Goal: Information Seeking & Learning: Learn about a topic

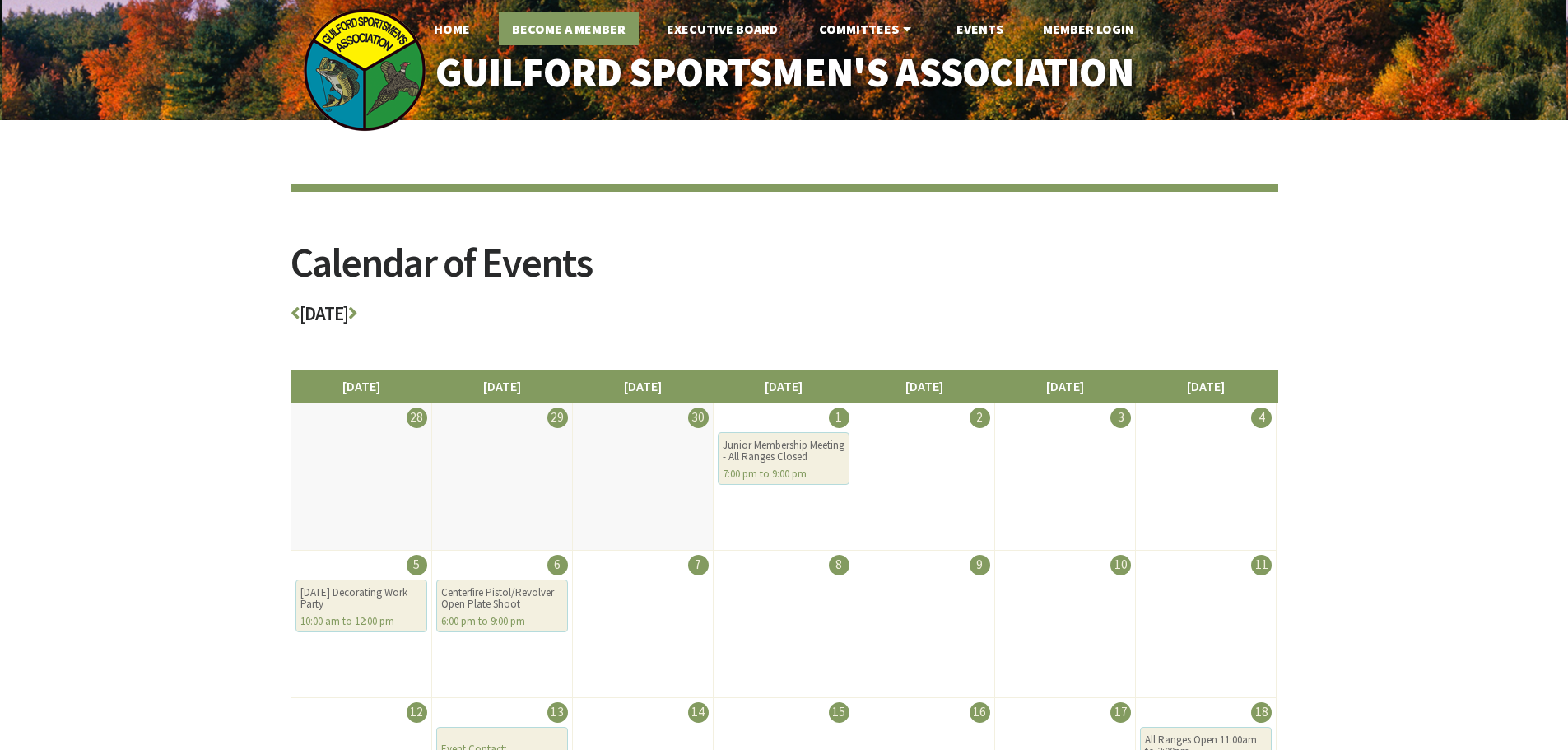
click at [563, 32] on link "Become A Member" at bounding box center [569, 28] width 140 height 33
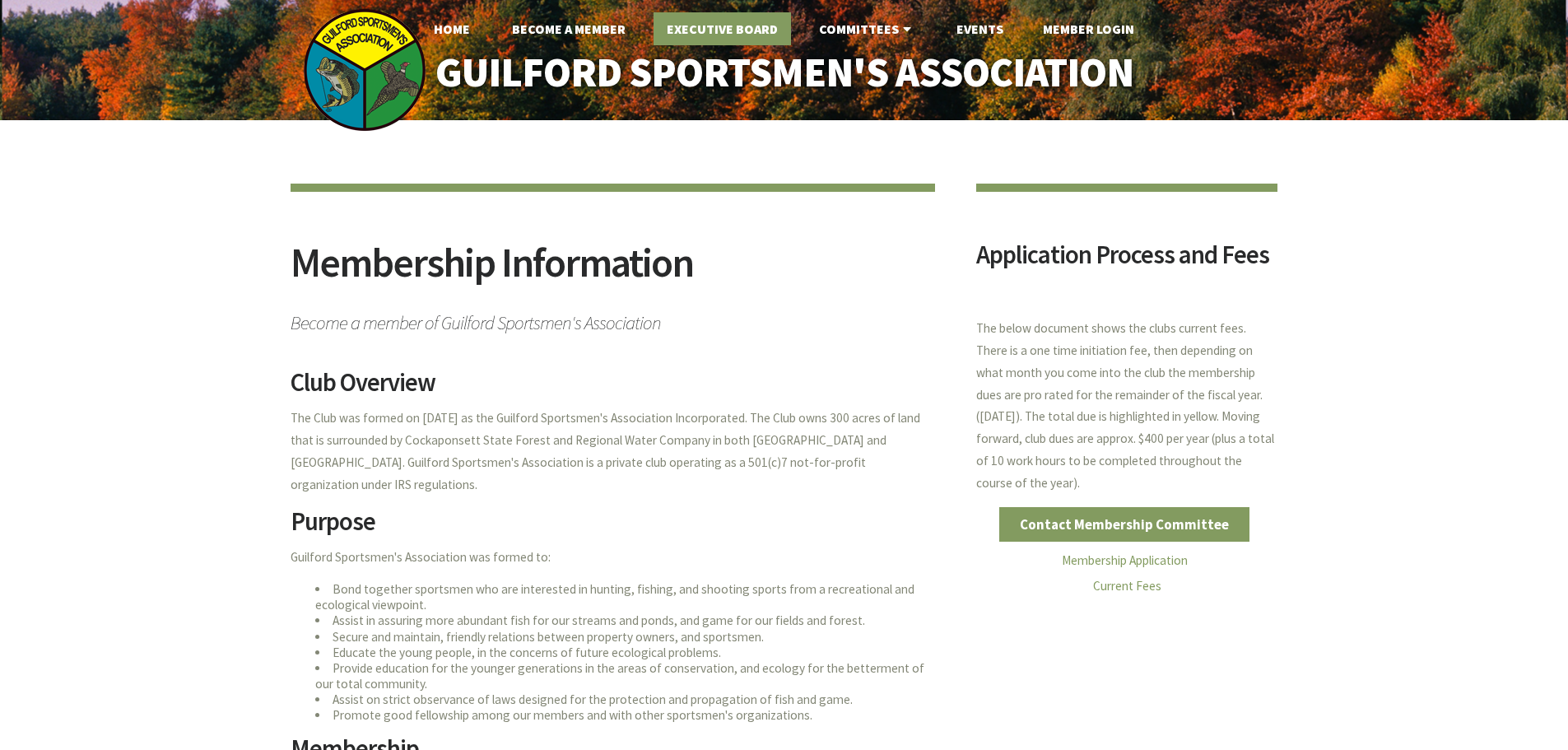
click at [706, 31] on link "Executive Board" at bounding box center [723, 28] width 138 height 33
